Goal: Task Accomplishment & Management: Use online tool/utility

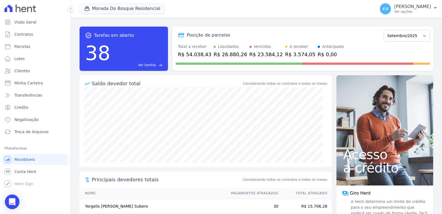
click at [15, 202] on div "Open Intercom Messenger" at bounding box center [12, 201] width 15 height 15
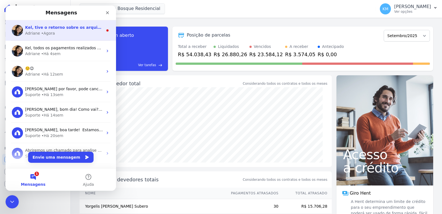
click at [47, 34] on div "• Agora" at bounding box center [48, 33] width 14 height 6
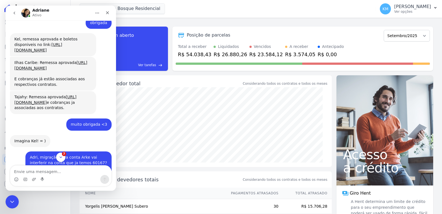
scroll to position [614, 0]
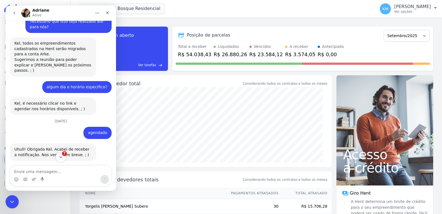
click at [63, 156] on icon "Scroll to bottom" at bounding box center [60, 157] width 5 height 5
click at [61, 158] on icon "Scroll to bottom" at bounding box center [60, 157] width 3 height 2
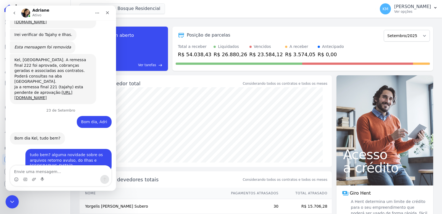
scroll to position [3884, 0]
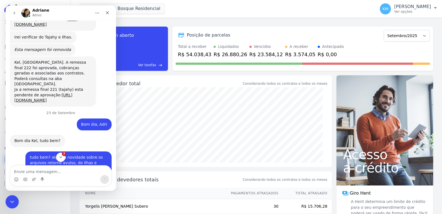
click at [60, 125] on div "Messenger da Intercom" at bounding box center [221, 107] width 442 height 214
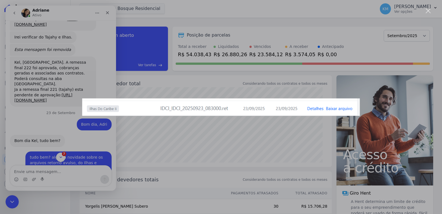
click at [87, 130] on div "Messenger da Intercom" at bounding box center [221, 107] width 442 height 214
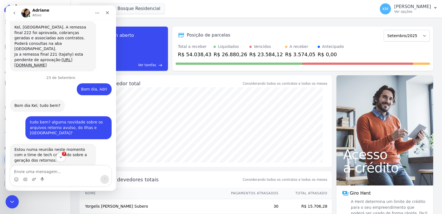
scroll to position [3945, 0]
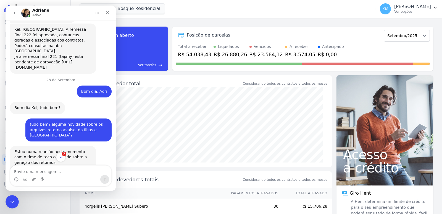
scroll to position [3917, 0]
drag, startPoint x: 22, startPoint y: 108, endPoint x: 87, endPoint y: 108, distance: 65.8
click at [10, 197] on icon "Encerramento do Messenger da Intercom" at bounding box center [11, 200] width 7 height 7
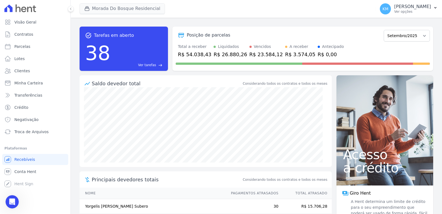
click at [95, 5] on div "Morada Do Bosque Residencial CONSTRUTORA FONTANIVE LIMITADA ILHAS DO CARIBE II …" at bounding box center [227, 9] width 294 height 18
click at [96, 12] on button "Morada Do Bosque Residencial" at bounding box center [122, 8] width 85 height 11
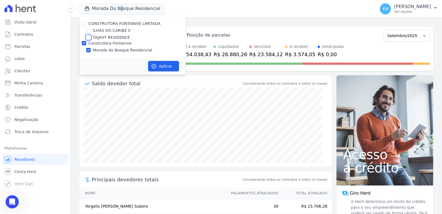
click at [89, 36] on input "TAJAHY RESIDENCE" at bounding box center [88, 37] width 4 height 4
checkbox input "true"
click at [83, 41] on input "Construtora Fontanive" at bounding box center [84, 43] width 4 height 4
checkbox input "false"
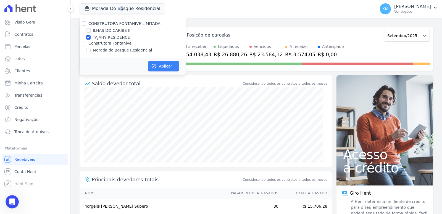
click at [156, 64] on icon "button" at bounding box center [154, 66] width 6 height 6
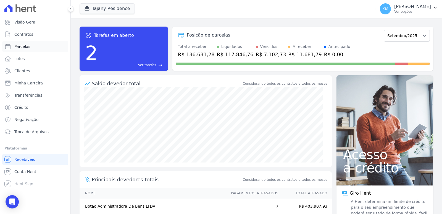
click at [28, 49] on span "Parcelas" at bounding box center [22, 47] width 16 height 6
select select
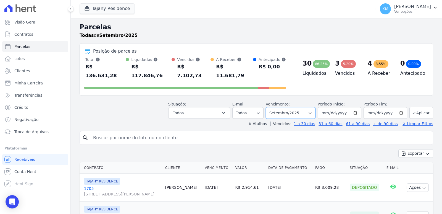
click at [285, 107] on select "Filtrar por período ──────── Todos os meses Março/2024 Abril/2024 Maio/2024 Jun…" at bounding box center [291, 113] width 50 height 12
select select "10/2025"
click at [269, 107] on select "Filtrar por período ──────── Todos os meses Março/2024 Abril/2024 Maio/2024 Jun…" at bounding box center [291, 113] width 50 height 12
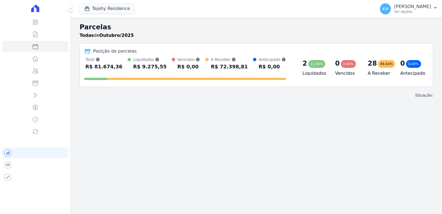
select select
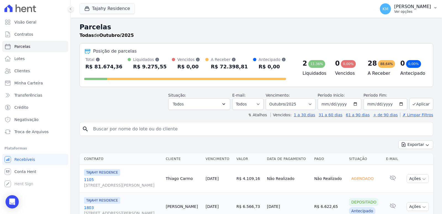
click at [394, 12] on p "Ver opções" at bounding box center [412, 11] width 37 height 4
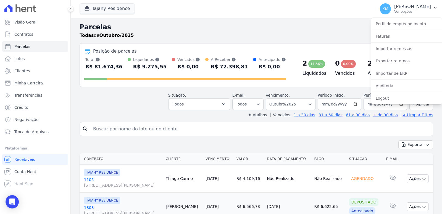
click at [263, 30] on h2 "Parcelas" at bounding box center [257, 27] width 354 height 10
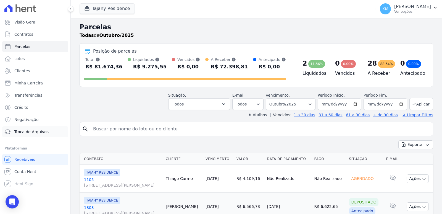
click at [31, 128] on link "Troca de Arquivos" at bounding box center [35, 131] width 66 height 11
click at [31, 129] on link "Troca de Arquivos" at bounding box center [35, 131] width 66 height 11
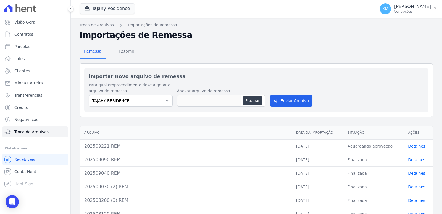
scroll to position [28, 0]
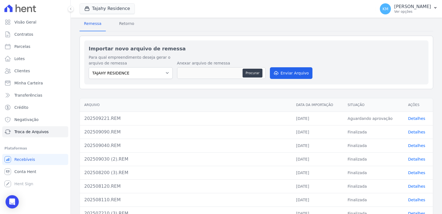
click at [408, 118] on link "Detalhes" at bounding box center [416, 118] width 17 height 4
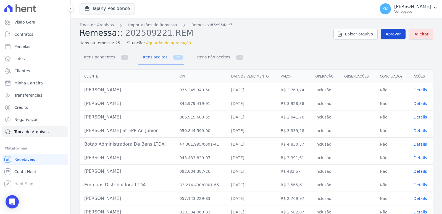
click at [395, 34] on span "Aprovar" at bounding box center [393, 34] width 15 height 6
click at [388, 36] on span "Aprovar" at bounding box center [393, 34] width 15 height 6
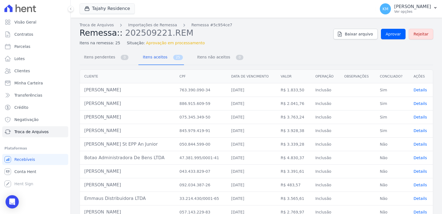
click at [23, 209] on div "Visão Geral Contratos Parcelas Lotes Clientes Minha Carteira Transferências Cré…" at bounding box center [35, 107] width 70 height 214
drag, startPoint x: 15, startPoint y: 205, endPoint x: 17, endPoint y: 204, distance: 3.1
click at [14, 205] on div "Open Intercom Messenger" at bounding box center [12, 201] width 15 height 15
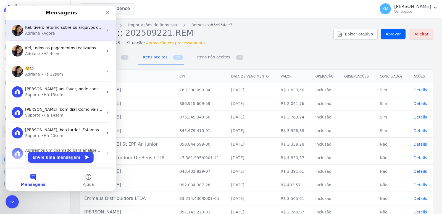
click at [53, 31] on div "Adriane • Agora" at bounding box center [64, 33] width 78 height 6
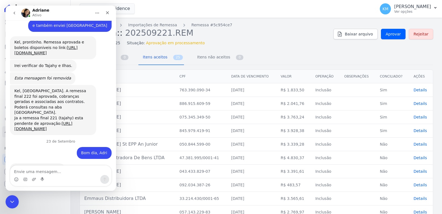
click at [45, 169] on textarea "Envie uma mensagem..." at bounding box center [60, 169] width 101 height 9
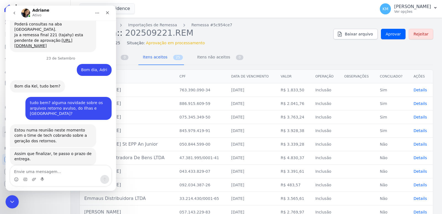
click at [45, 169] on textarea "Envie uma mensagem..." at bounding box center [60, 169] width 101 height 9
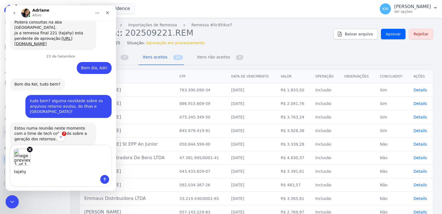
scroll to position [3959, 0]
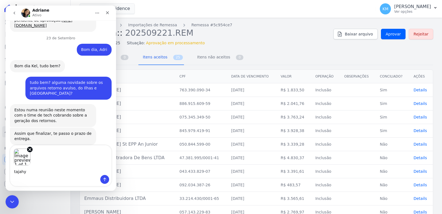
click at [42, 172] on textarea "tajahy" at bounding box center [60, 169] width 101 height 9
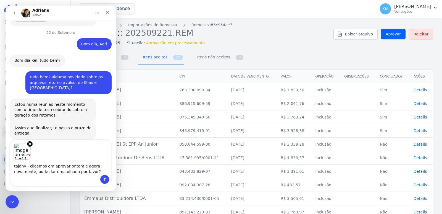
type textarea "tajahy - clicamos em aprovar ontem e agora novamente, pode dar uma olhada por f…"
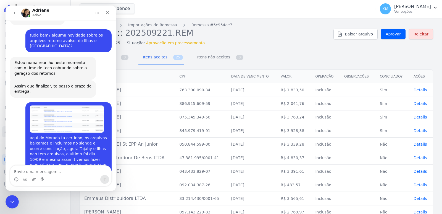
scroll to position [4007, 0]
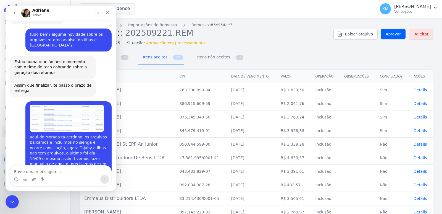
click at [59, 171] on textarea "Envie uma mensagem..." at bounding box center [60, 169] width 101 height 9
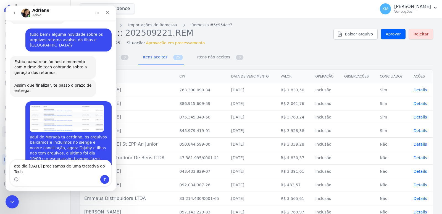
scroll to position [4013, 0]
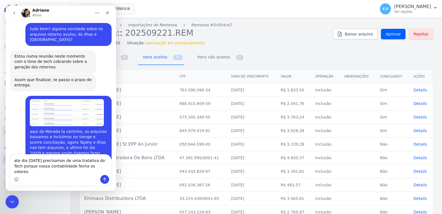
type textarea "ate dia [DATE] precisamos de uma tratativa do Tech porque nossa contabilidade f…"
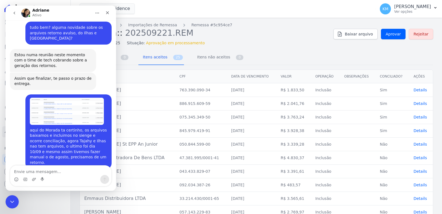
scroll to position [4031, 0]
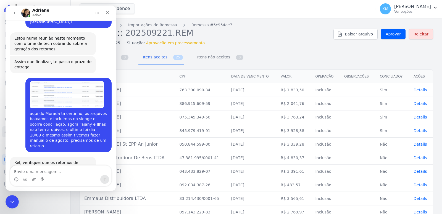
click at [44, 172] on textarea "Envie uma mensagem..." at bounding box center [60, 169] width 101 height 9
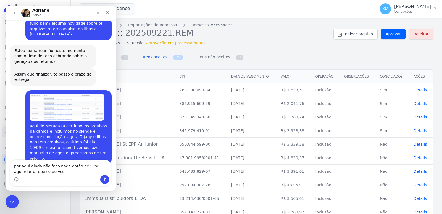
scroll to position [4009, 0]
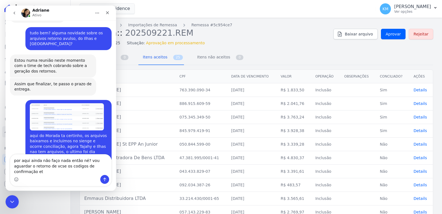
type textarea "por aqui ainda não faço nada então né? vou aguardar o retorno de vcse os codigo…"
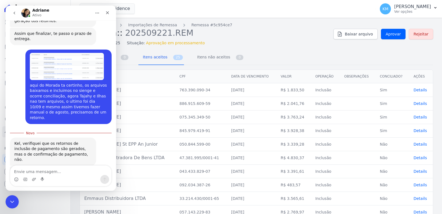
scroll to position [4064, 0]
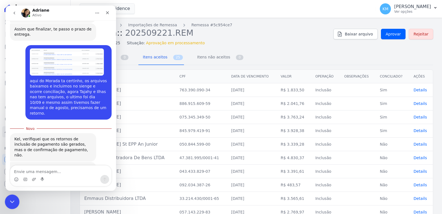
drag, startPoint x: 10, startPoint y: 200, endPoint x: 33, endPoint y: 197, distance: 23.1
click at [9, 200] on icon "Encerramento do Messenger da Intercom" at bounding box center [11, 201] width 4 height 2
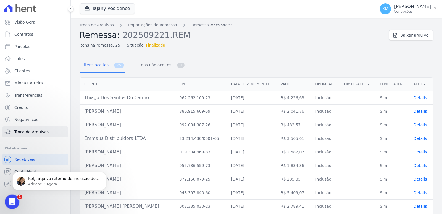
click at [6, 205] on div "Abertura do Messenger da Intercom" at bounding box center [11, 201] width 18 height 18
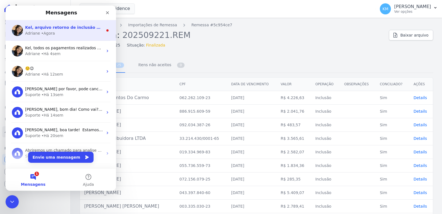
click at [66, 20] on div "Kel, arquivo retorno de inclusão do Tajahy: Adriane • Agora" at bounding box center [61, 30] width 111 height 20
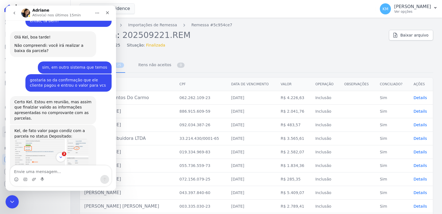
scroll to position [1029, 0]
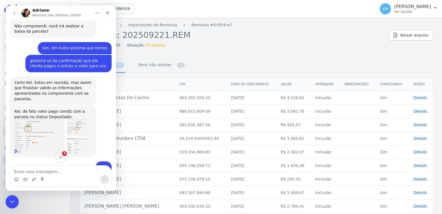
click at [59, 156] on icon "Scroll to bottom" at bounding box center [60, 157] width 5 height 5
click at [62, 156] on icon "Scroll to bottom" at bounding box center [60, 157] width 5 height 5
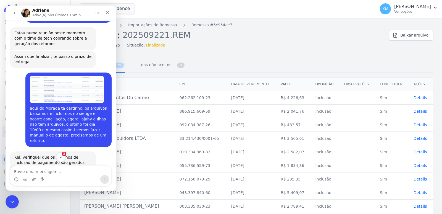
scroll to position [4092, 0]
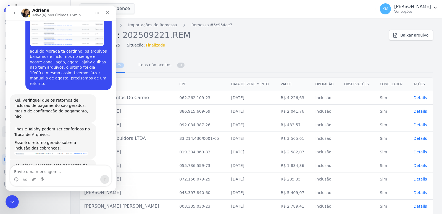
click at [52, 170] on textarea "Envie uma mensagem..." at bounding box center [60, 169] width 101 height 9
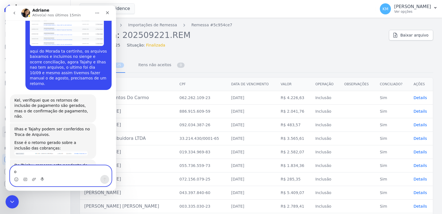
type textarea "ok"
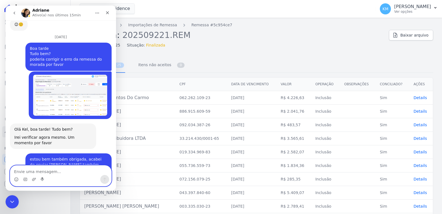
scroll to position [3639, 0]
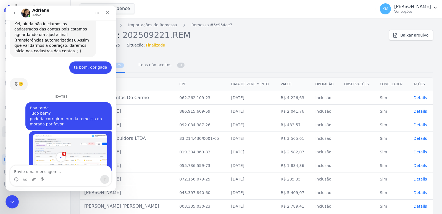
scroll to position [3570, 0]
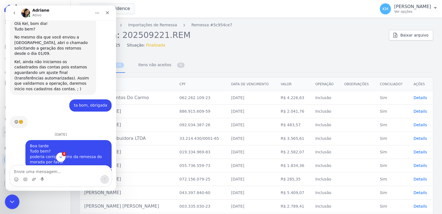
drag, startPoint x: 13, startPoint y: 201, endPoint x: 211, endPoint y: 228, distance: 199.2
click at [14, 200] on icon "Encerramento do Messenger da Intercom" at bounding box center [11, 200] width 7 height 7
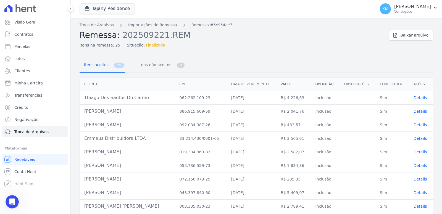
scroll to position [4131, 0]
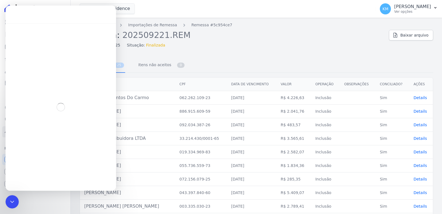
click at [291, 40] on h2 "Remessa: 202509221.REM" at bounding box center [232, 35] width 305 height 10
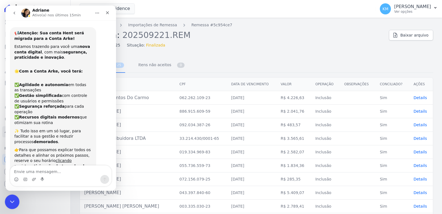
click at [10, 202] on icon "Encerramento do Messenger da Intercom" at bounding box center [11, 200] width 7 height 7
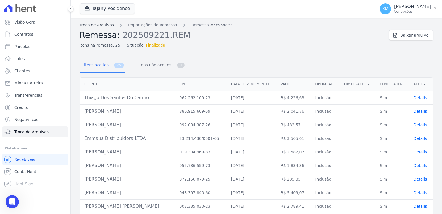
scroll to position [4109, 0]
drag, startPoint x: 150, startPoint y: 60, endPoint x: 151, endPoint y: 66, distance: 5.8
click at [151, 61] on span "Itens não aceitos" at bounding box center [153, 64] width 37 height 11
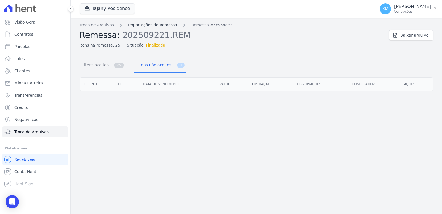
click at [166, 24] on link "Importações de Remessa" at bounding box center [152, 25] width 49 height 6
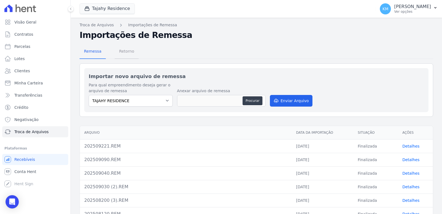
drag, startPoint x: 134, startPoint y: 50, endPoint x: 131, endPoint y: 52, distance: 3.7
click at [133, 50] on span "Retorno" at bounding box center [127, 51] width 22 height 11
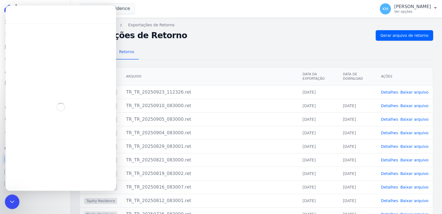
click at [9, 201] on icon "Encerramento do Messenger da Intercom" at bounding box center [11, 200] width 7 height 7
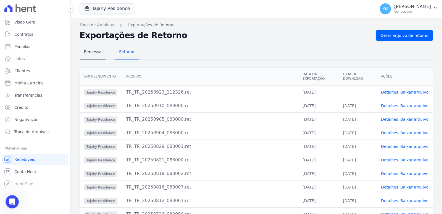
scroll to position [83, 0]
click at [100, 55] on span "Remessa" at bounding box center [93, 51] width 24 height 11
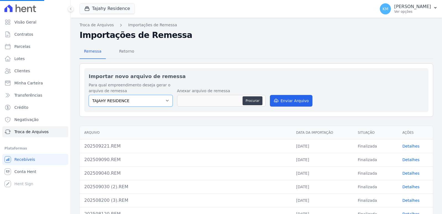
click at [149, 102] on select "TAJAHY RESIDENCE" at bounding box center [131, 101] width 84 height 12
click at [102, 9] on button "Tajahy Residence" at bounding box center [107, 8] width 55 height 11
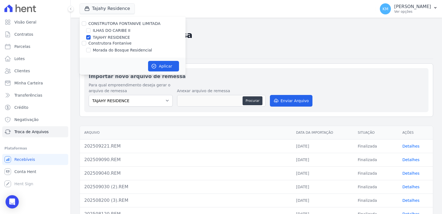
click at [85, 31] on div "ILHAS DO CARIBE II" at bounding box center [133, 31] width 106 height 6
click at [90, 32] on input "ILHAS DO CARIBE II" at bounding box center [88, 30] width 4 height 4
checkbox input "true"
click at [89, 38] on input "TAJAHY RESIDENCE" at bounding box center [88, 37] width 4 height 4
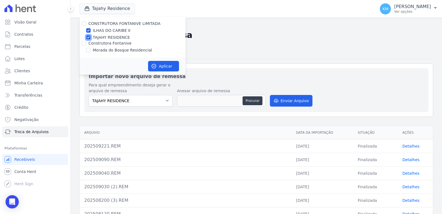
checkbox input "false"
click at [153, 65] on icon "button" at bounding box center [154, 66] width 6 height 6
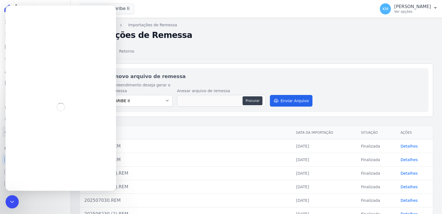
click at [212, 40] on h2 "Importações de Remessa" at bounding box center [257, 35] width 354 height 10
click at [13, 201] on icon "Encerramento do Messenger da Intercom" at bounding box center [11, 200] width 7 height 7
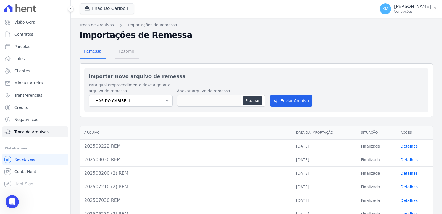
click at [121, 54] on span "Retorno" at bounding box center [127, 51] width 22 height 11
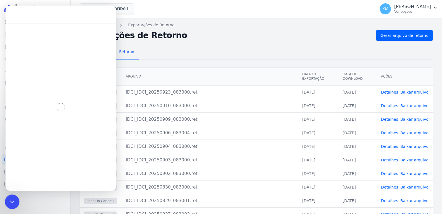
click at [17, 205] on div "Encerramento do Messenger da Intercom" at bounding box center [11, 200] width 13 height 13
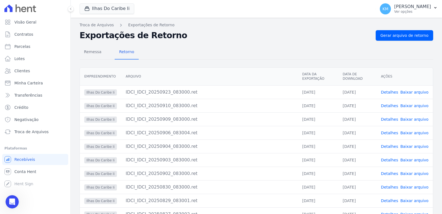
scroll to position [4109, 0]
click at [411, 93] on link "Baixar arquivo" at bounding box center [415, 92] width 28 height 4
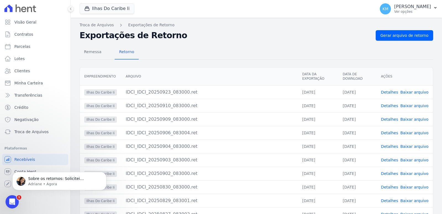
scroll to position [4131, 0]
